Goal: Information Seeking & Learning: Find specific page/section

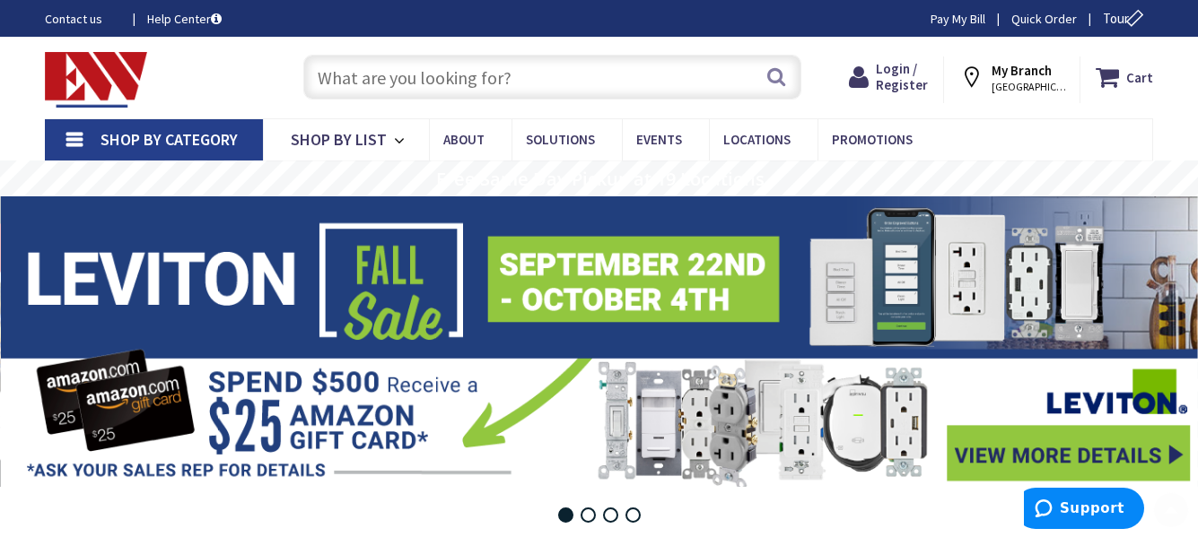
click at [361, 81] on input "text" at bounding box center [552, 77] width 498 height 45
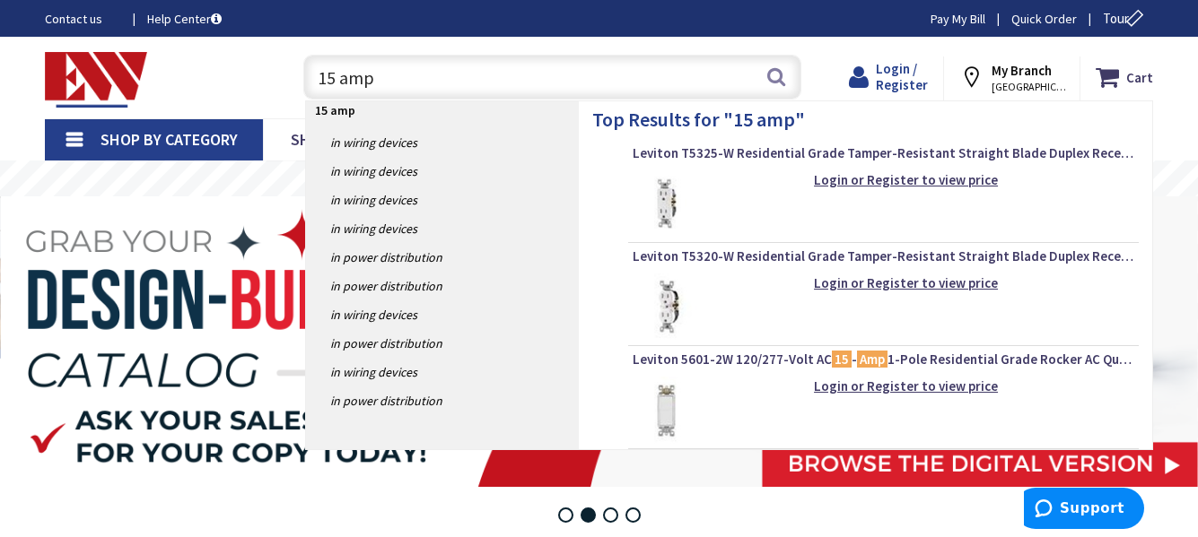
type input "15 amp"
click at [918, 65] on span "Login / Register" at bounding box center [902, 76] width 52 height 33
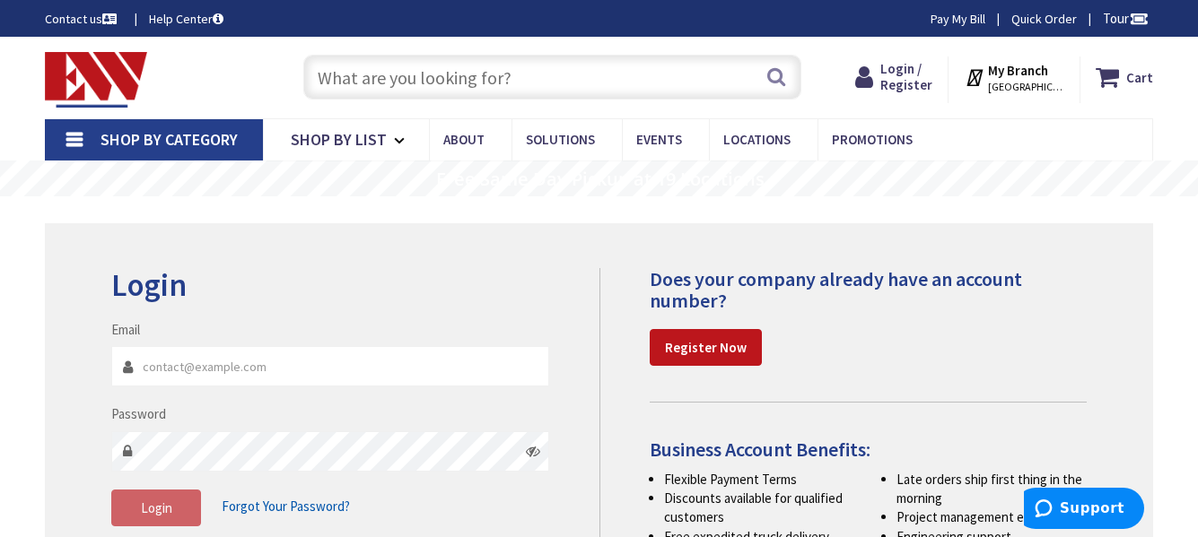
type input "[EMAIL_ADDRESS][DOMAIN_NAME]"
click at [161, 503] on span "Login" at bounding box center [156, 508] width 31 height 17
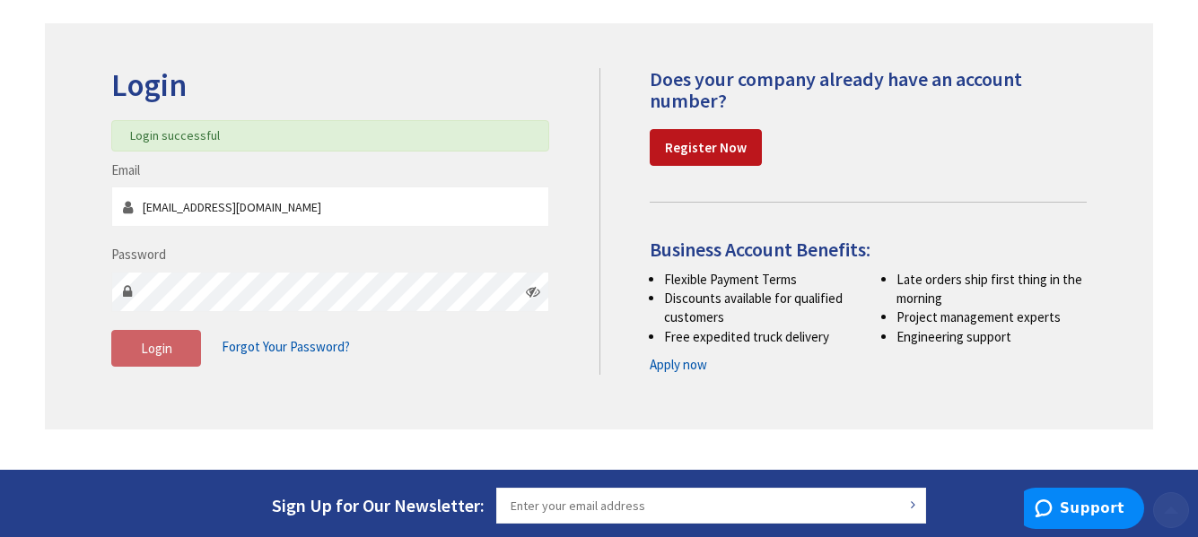
scroll to position [201, 0]
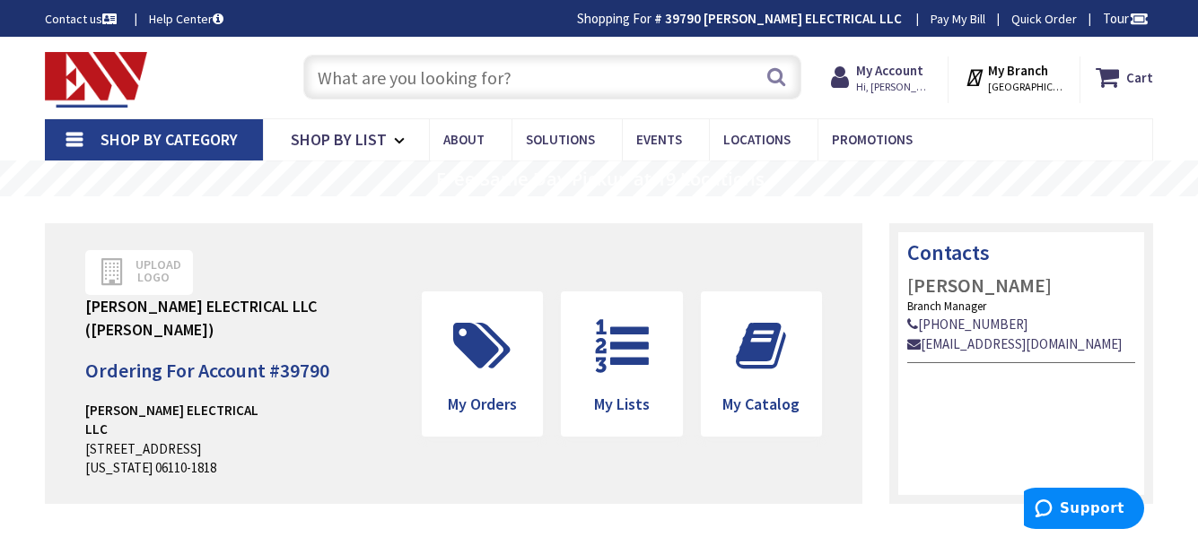
click at [477, 79] on input "text" at bounding box center [552, 77] width 498 height 45
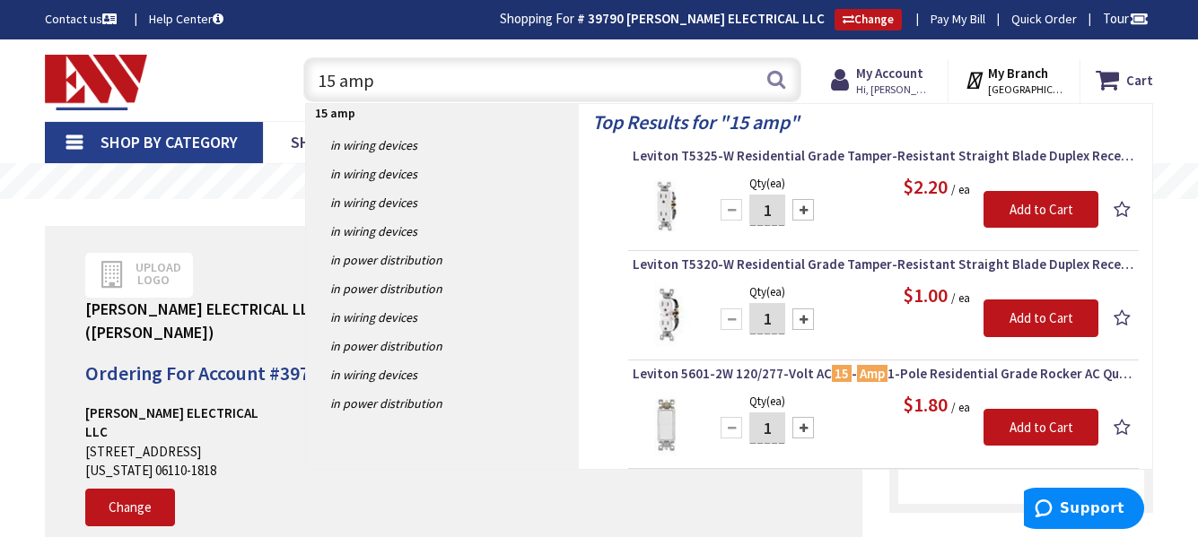
click at [477, 79] on input "15 amp" at bounding box center [552, 79] width 498 height 45
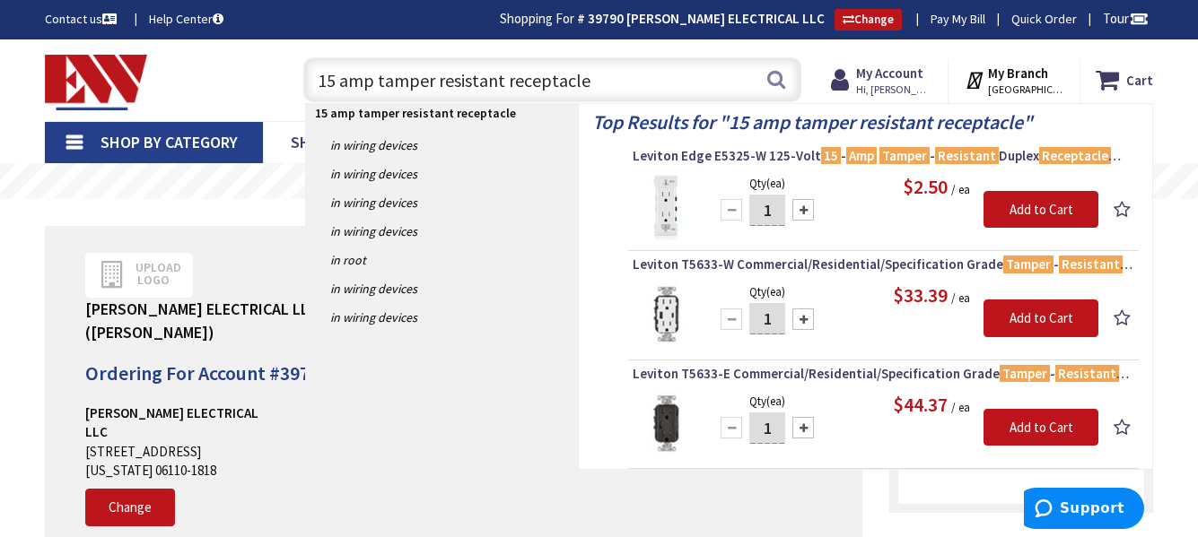
click at [372, 80] on input "15 amp tamper resistant receptacle" at bounding box center [552, 79] width 498 height 45
click at [498, 79] on input "15 amp tamper resistant receptacle" at bounding box center [552, 79] width 498 height 45
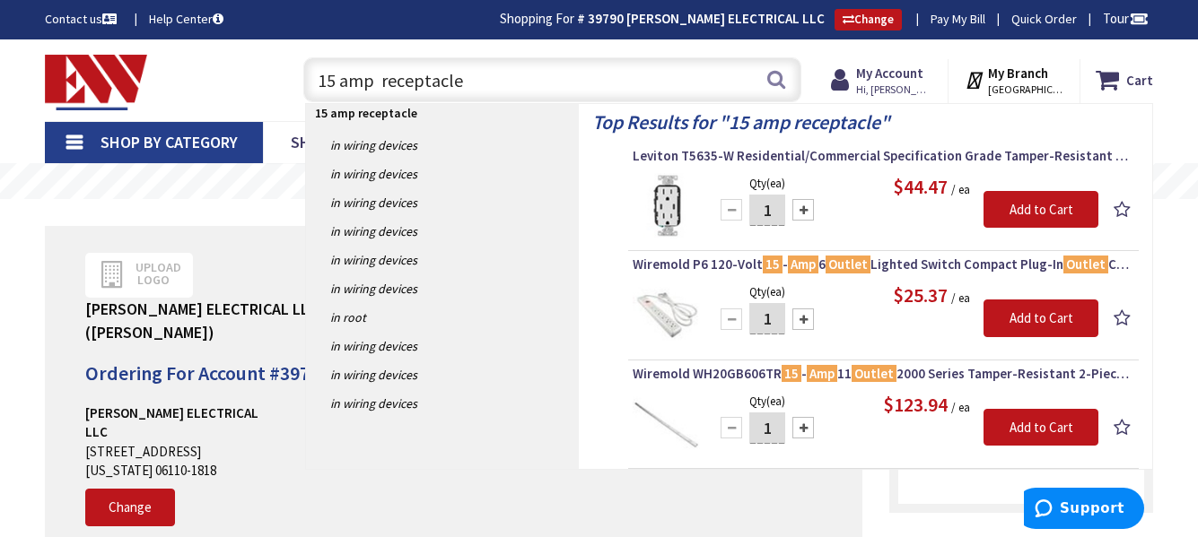
click at [483, 76] on input "15 amp receptacle" at bounding box center [552, 79] width 498 height 45
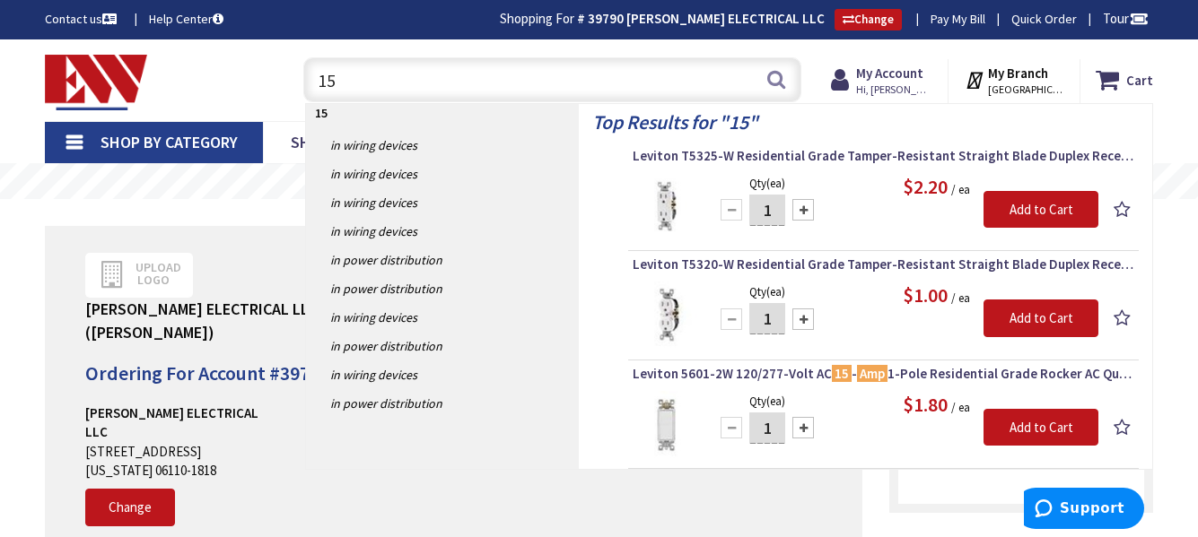
type input "1"
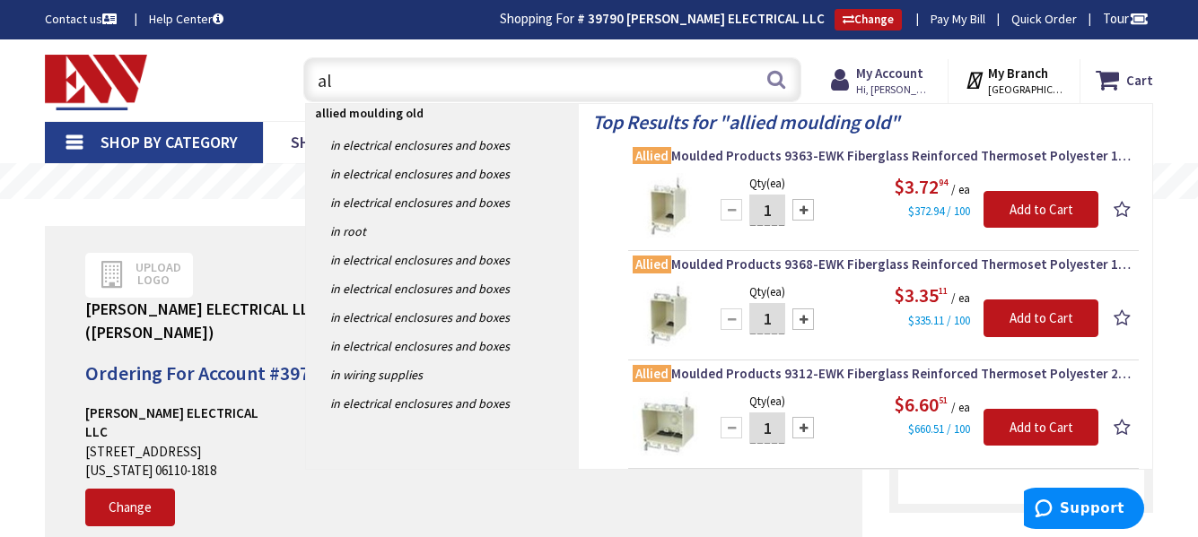
type input "a"
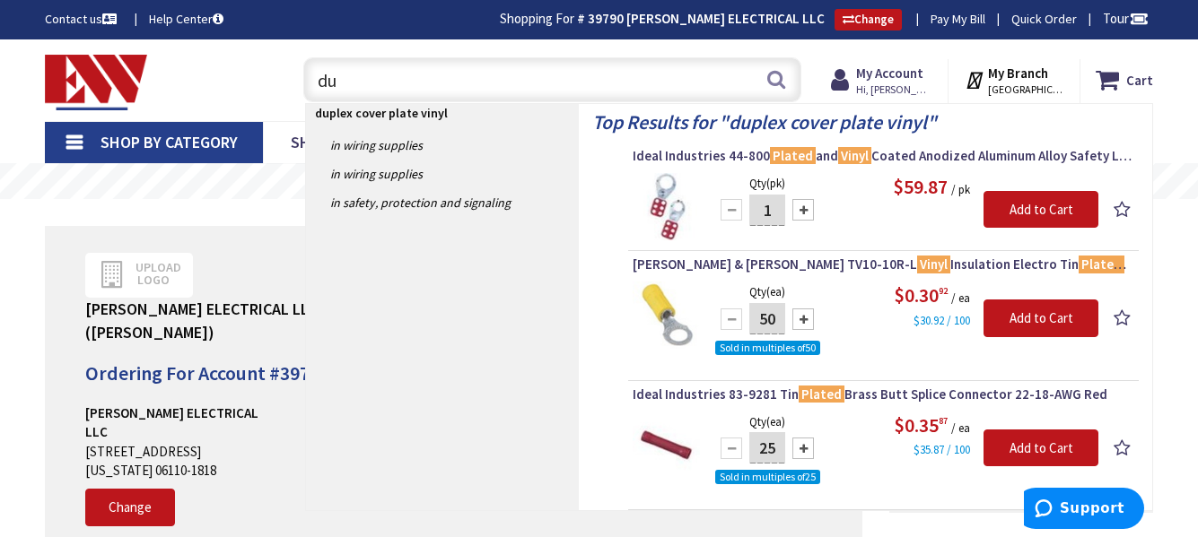
type input "d"
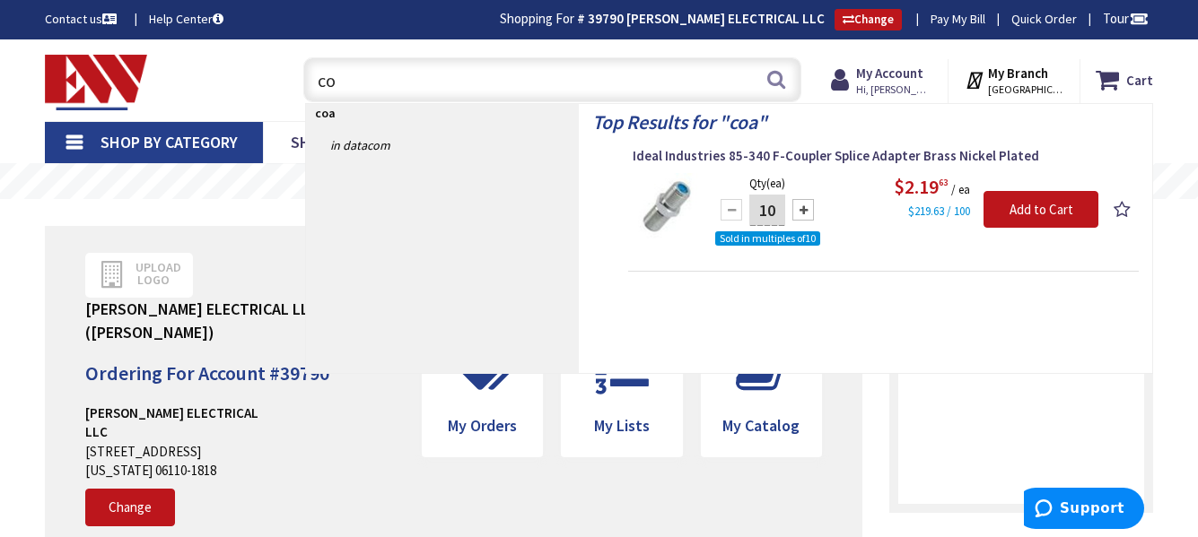
type input "c"
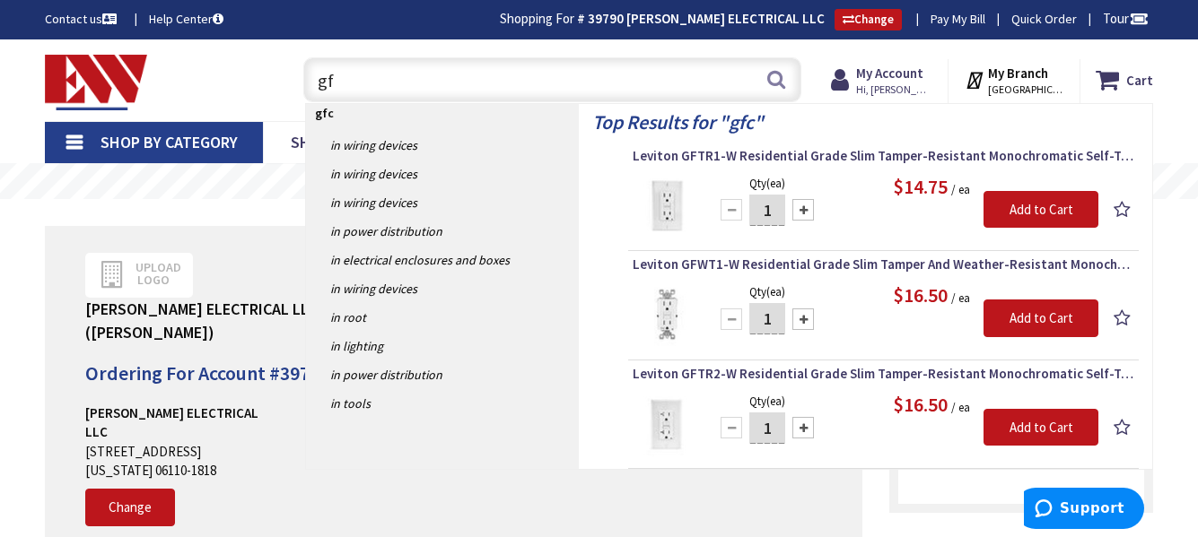
type input "g"
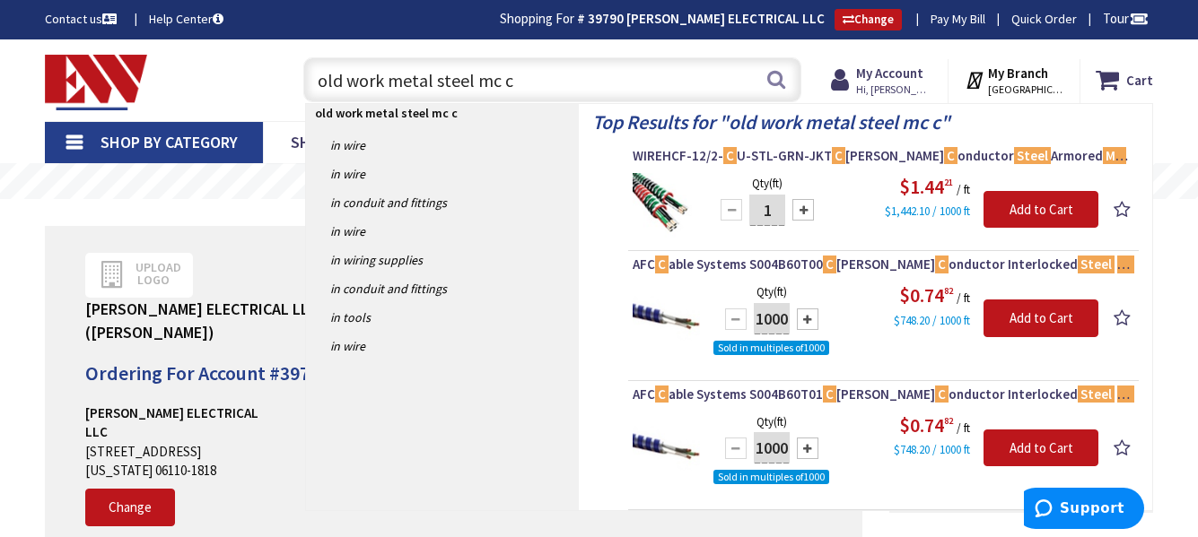
type input "old work metal steel mc c"
click at [259, 193] on rs-slide "Free Same Day Pickup at 19 Locations" at bounding box center [599, 181] width 1198 height 36
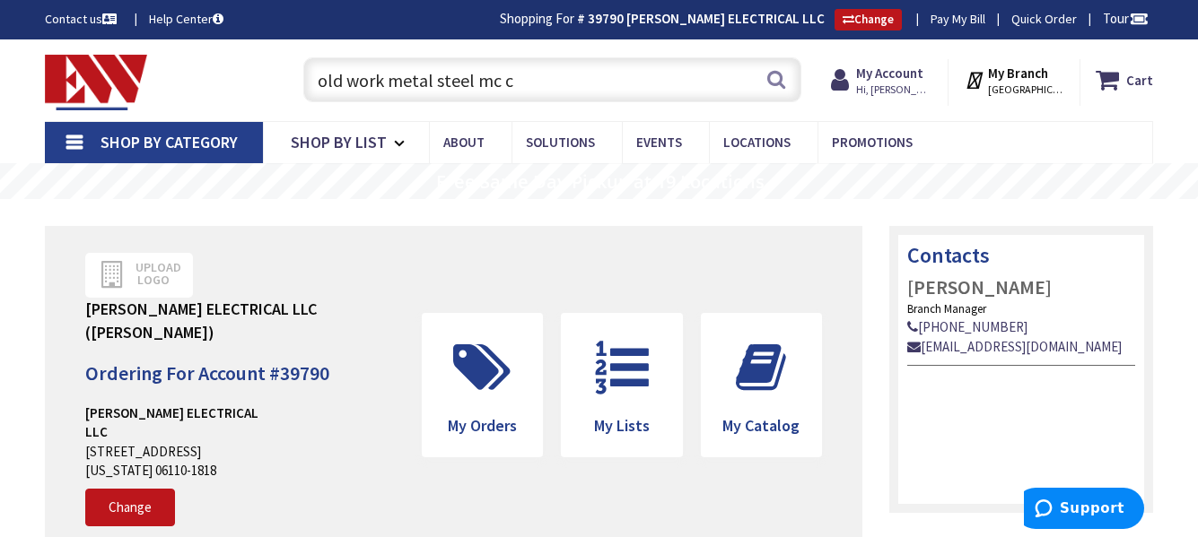
click at [181, 147] on span "Shop By Category" at bounding box center [168, 142] width 137 height 21
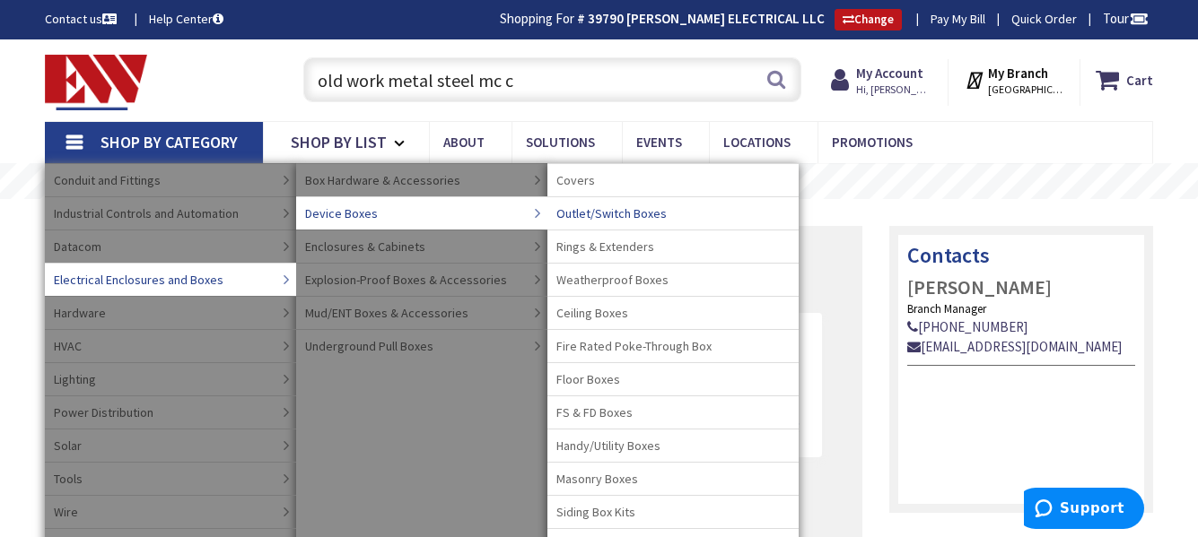
click at [611, 212] on span "Outlet/Switch Boxes" at bounding box center [611, 214] width 110 height 18
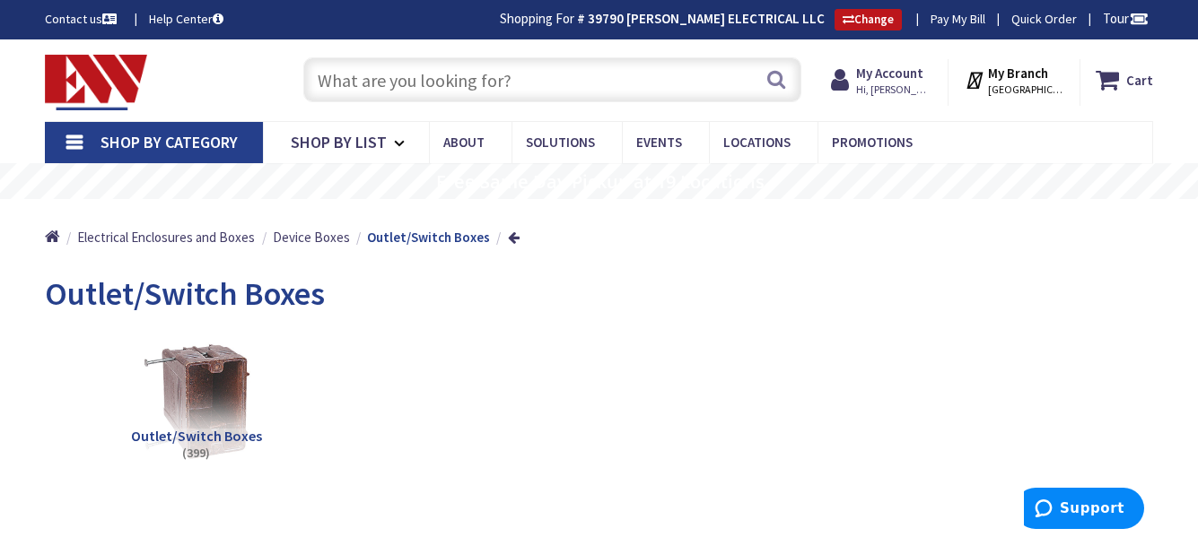
click at [477, 65] on input "text" at bounding box center [552, 79] width 498 height 45
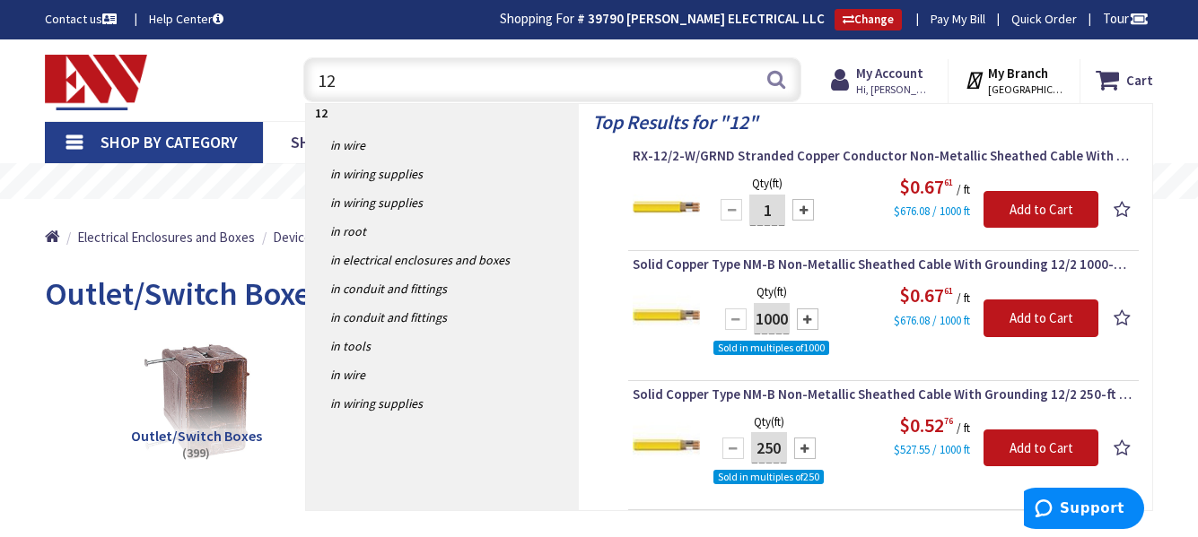
type input "1"
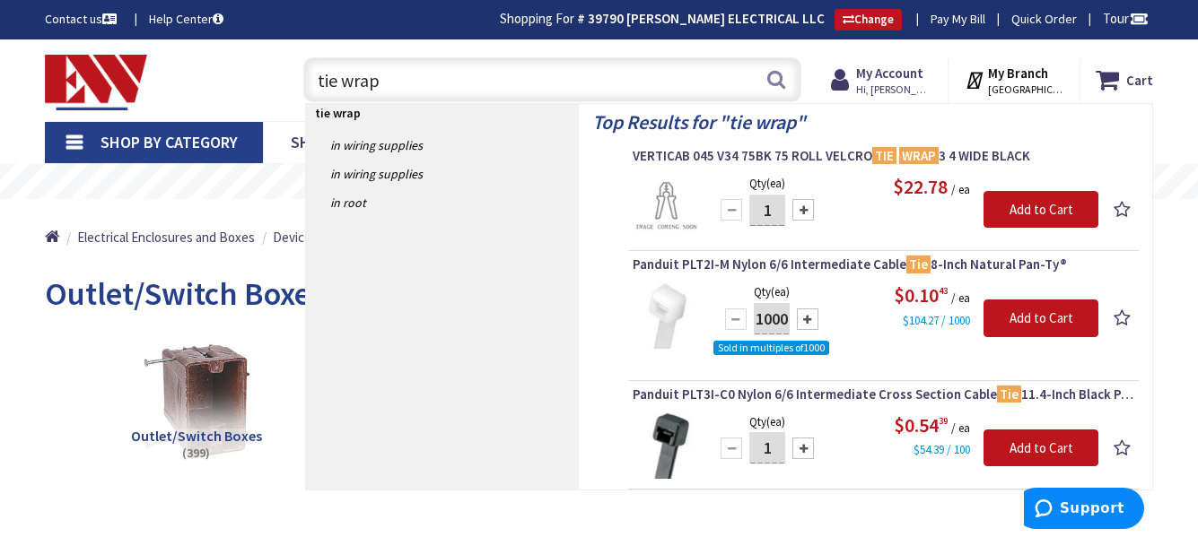
type input "tie wrap"
